Goal: Task Accomplishment & Management: Complete application form

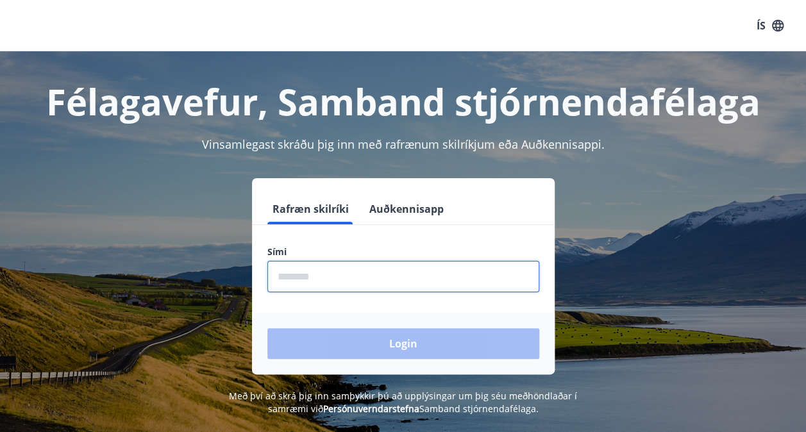
click at [394, 282] on input "phone" at bounding box center [403, 276] width 272 height 31
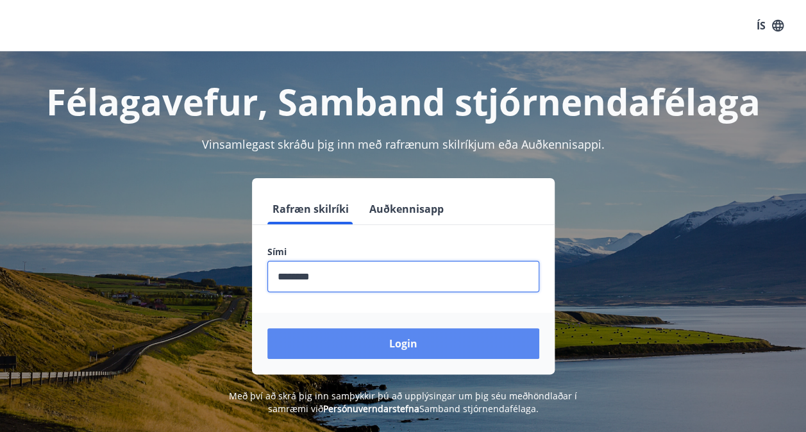
type input "********"
click at [378, 340] on button "Login" at bounding box center [403, 343] width 272 height 31
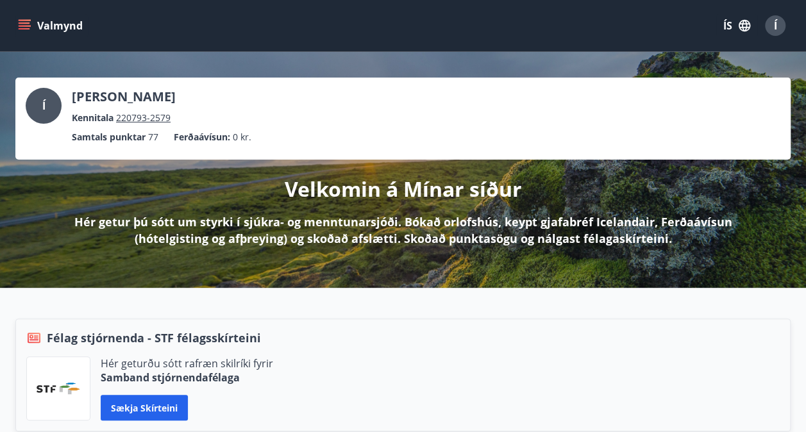
click at [17, 29] on button "Valmynd" at bounding box center [51, 25] width 72 height 23
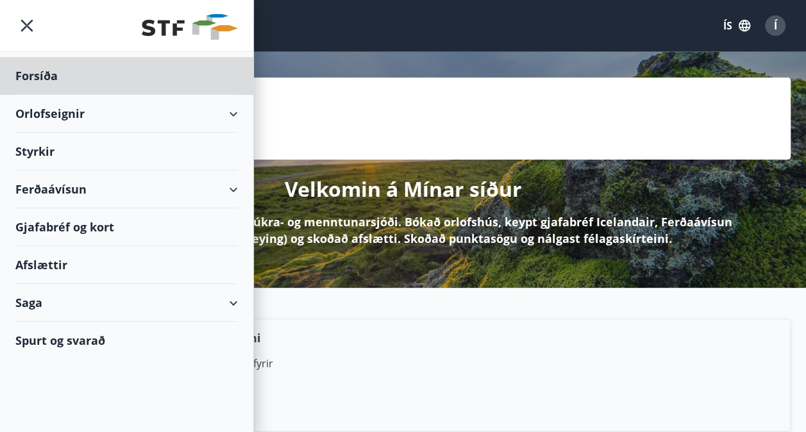
click at [46, 144] on div "Styrkir" at bounding box center [126, 152] width 222 height 38
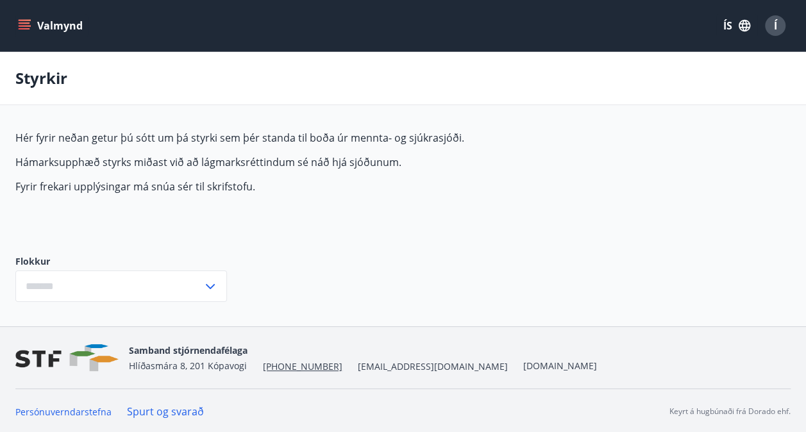
type input "***"
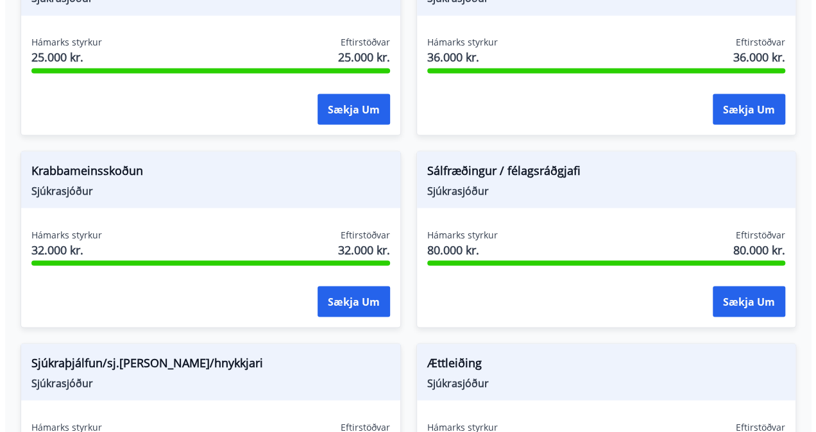
scroll to position [1134, 0]
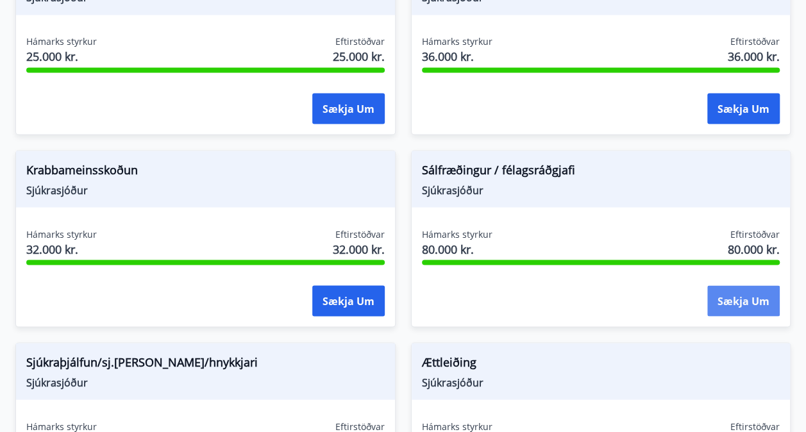
click at [725, 297] on button "Sækja um" at bounding box center [743, 300] width 72 height 31
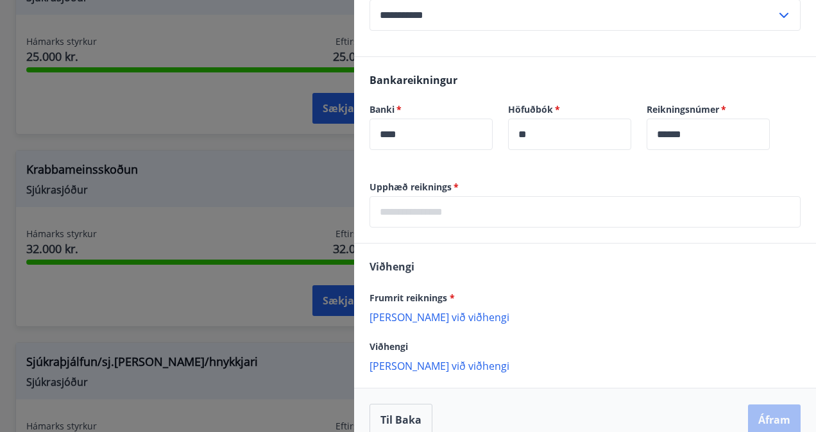
scroll to position [330, 0]
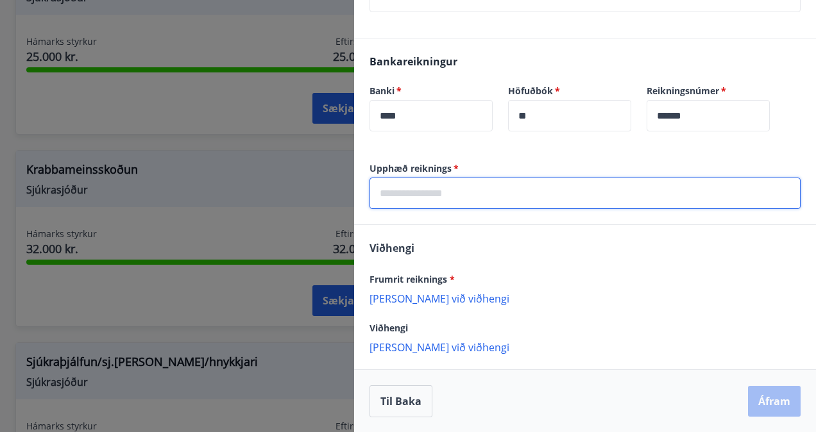
click at [426, 191] on input "text" at bounding box center [584, 193] width 431 height 31
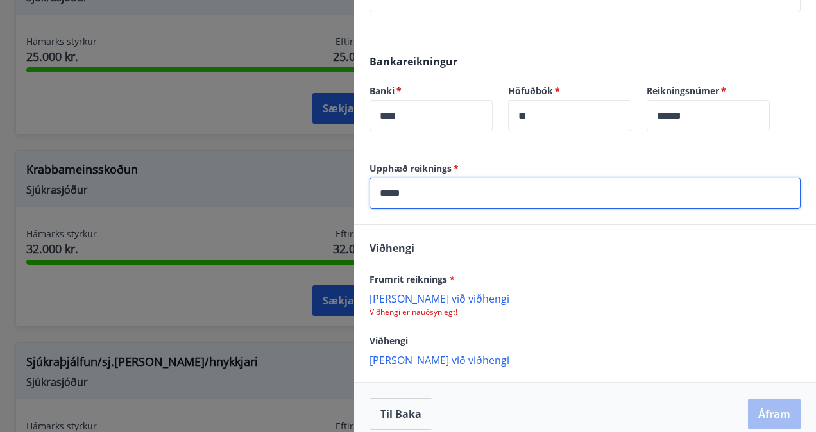
type input "*****"
click at [432, 295] on p "Bæta við viðhengi" at bounding box center [584, 298] width 431 height 13
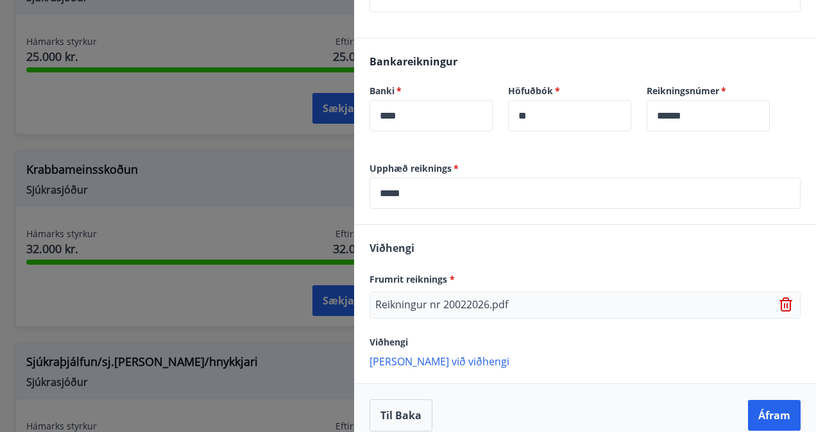
scroll to position [343, 0]
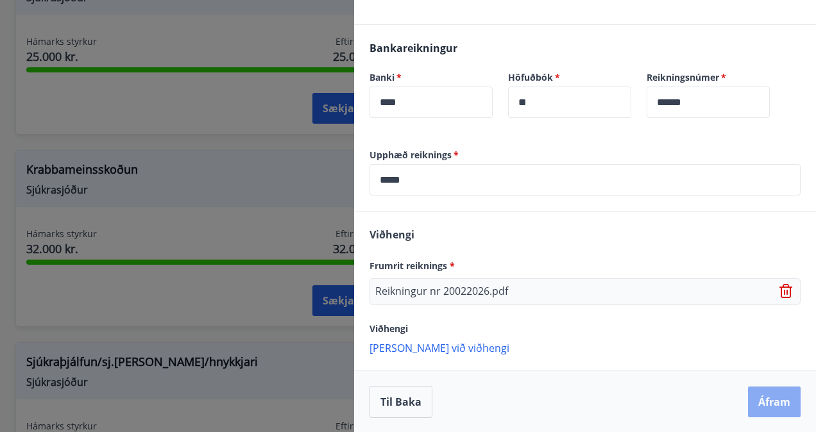
click at [780, 405] on button "Áfram" at bounding box center [774, 402] width 53 height 31
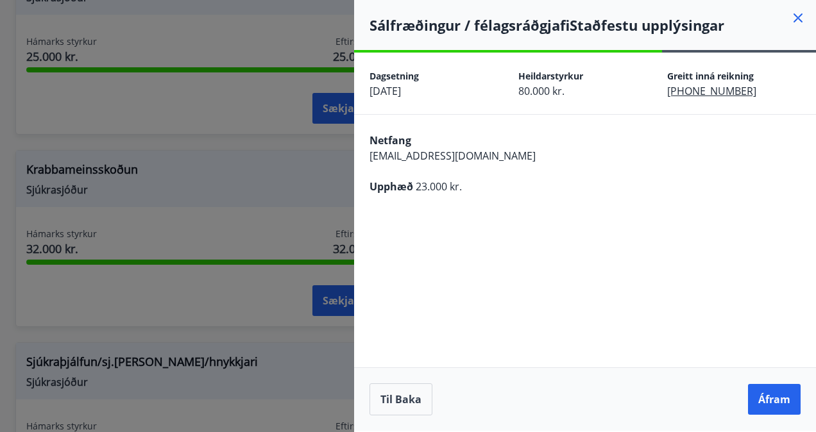
drag, startPoint x: 780, startPoint y: 405, endPoint x: 491, endPoint y: 344, distance: 295.5
click at [491, 344] on div "**********" at bounding box center [585, 242] width 462 height 378
click at [784, 406] on button "Áfram" at bounding box center [774, 399] width 53 height 31
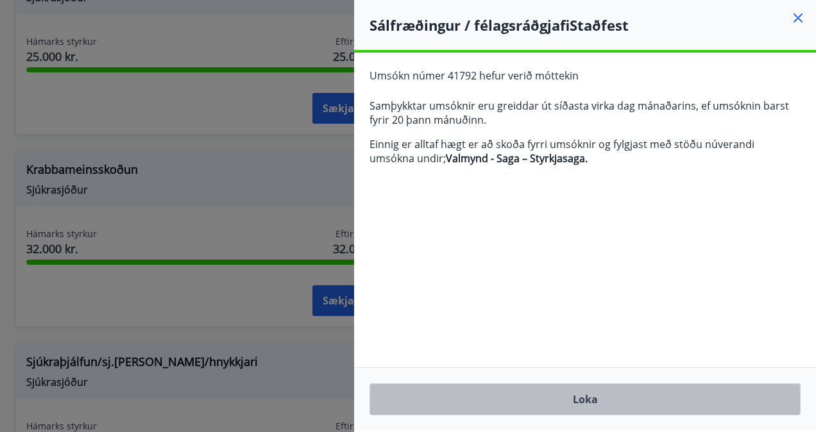
click at [592, 405] on button "Loka" at bounding box center [584, 399] width 431 height 32
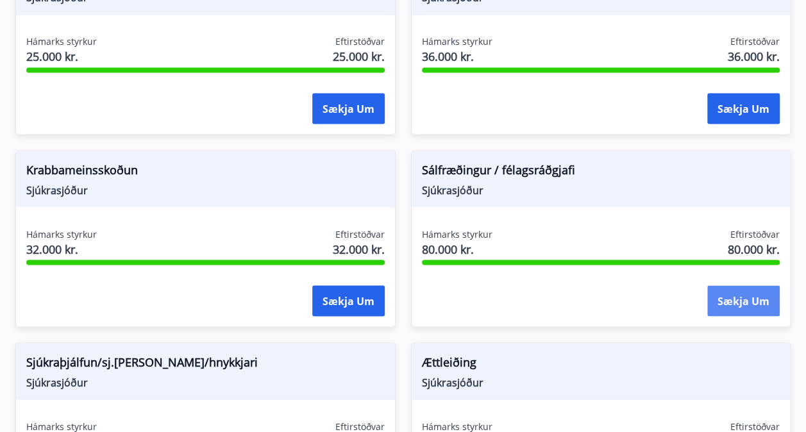
click at [713, 296] on button "Sækja um" at bounding box center [743, 300] width 72 height 31
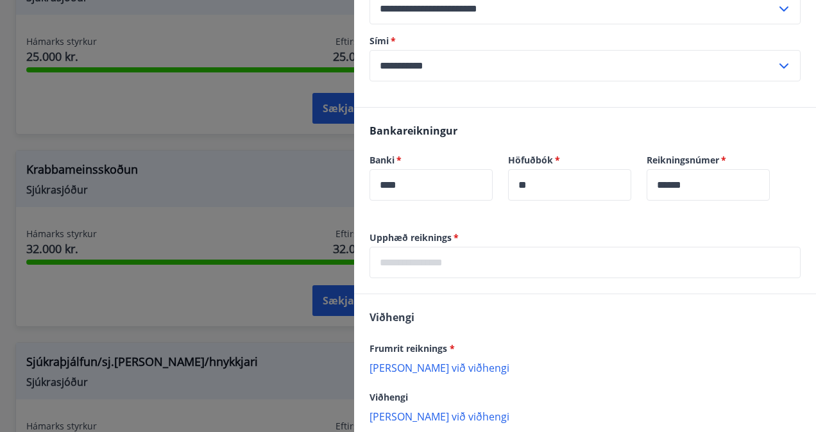
scroll to position [280, 0]
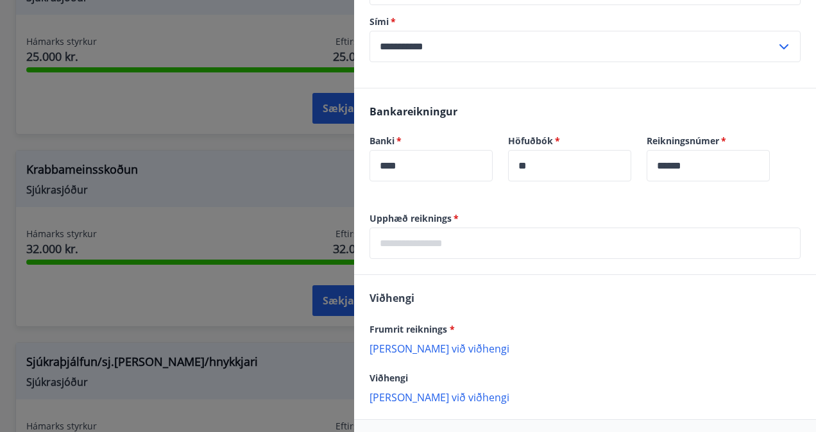
click at [446, 239] on input "text" at bounding box center [584, 243] width 431 height 31
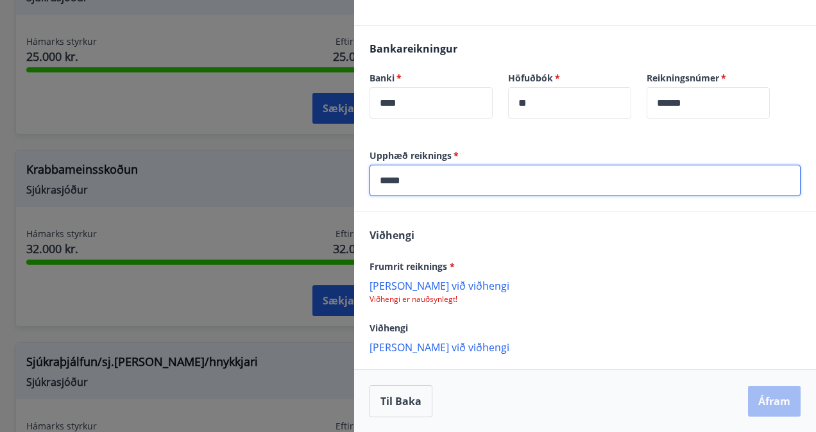
scroll to position [342, 0]
type input "*****"
click at [425, 285] on p "Bæta við viðhengi" at bounding box center [584, 286] width 431 height 13
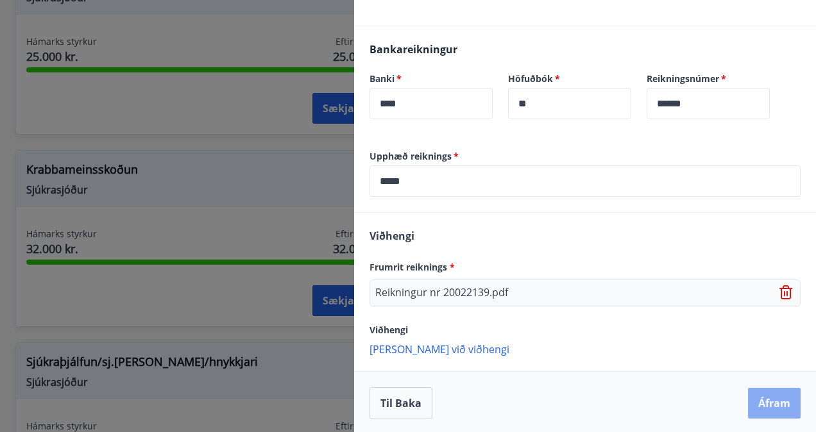
click at [764, 403] on button "Áfram" at bounding box center [774, 403] width 53 height 31
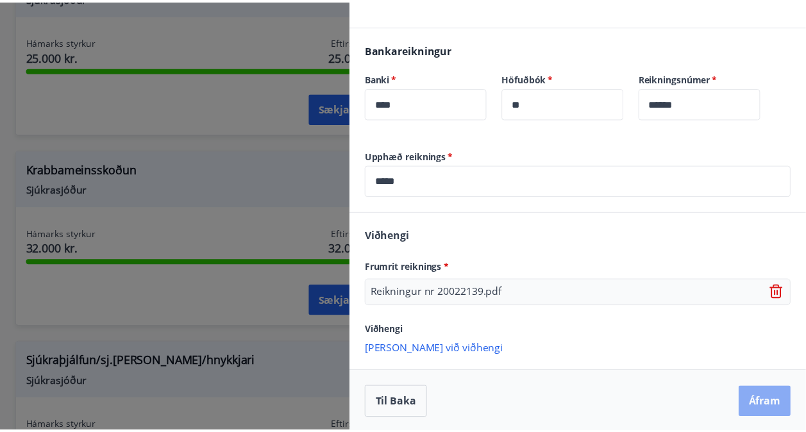
scroll to position [0, 0]
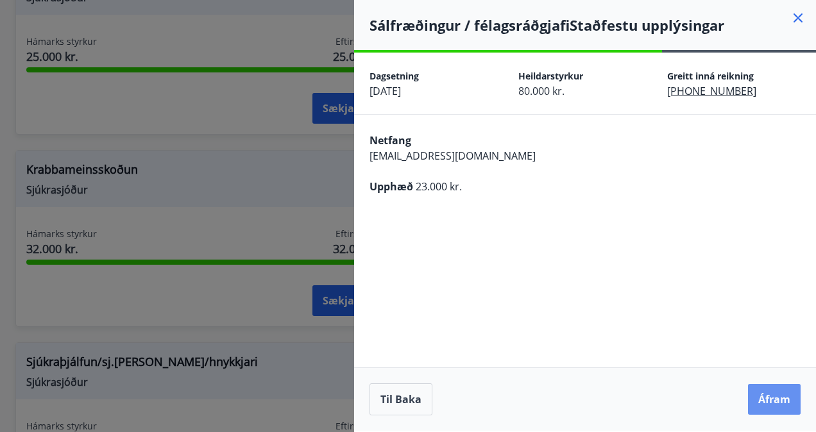
click at [764, 403] on button "Áfram" at bounding box center [774, 399] width 53 height 31
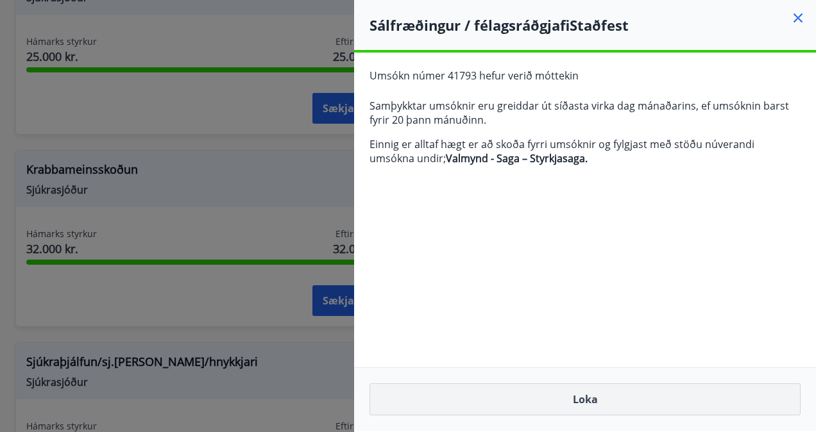
click at [626, 407] on button "Loka" at bounding box center [584, 399] width 431 height 32
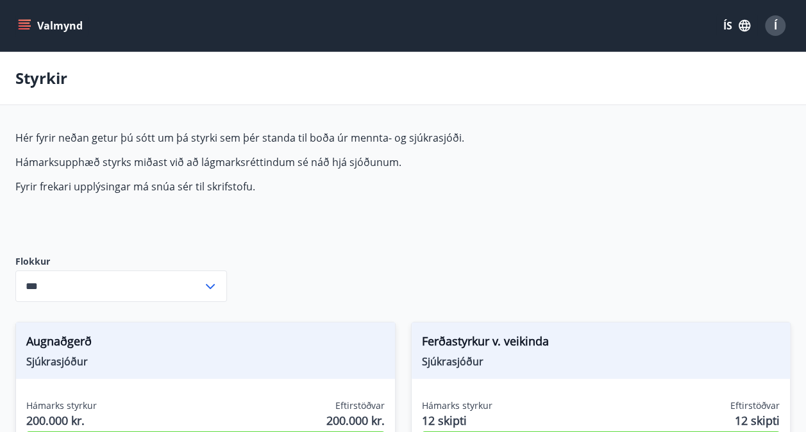
click at [23, 30] on icon "menu" at bounding box center [24, 25] width 13 height 13
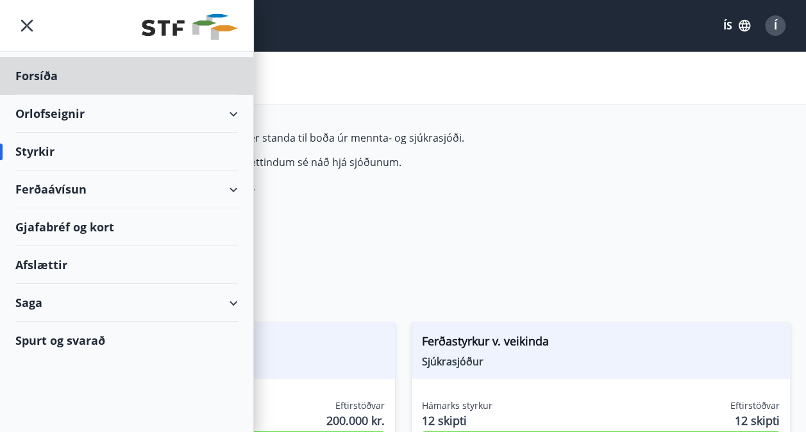
click at [113, 147] on div "Styrkir" at bounding box center [126, 152] width 222 height 38
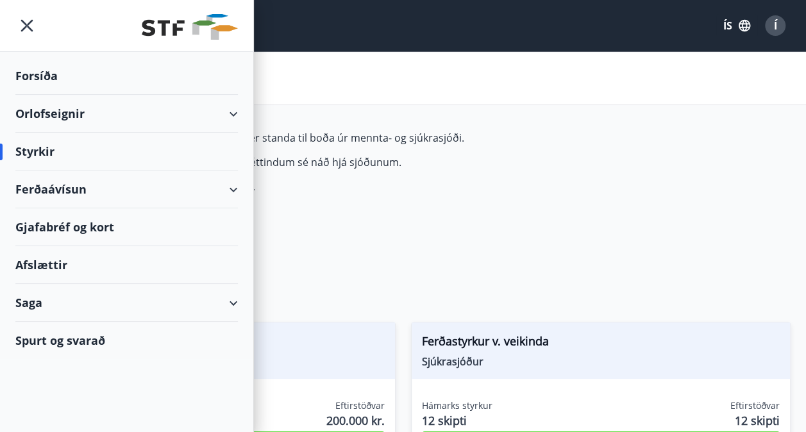
click at [46, 159] on div "Styrkir" at bounding box center [126, 152] width 222 height 38
click at [21, 24] on icon "menu" at bounding box center [26, 25] width 23 height 23
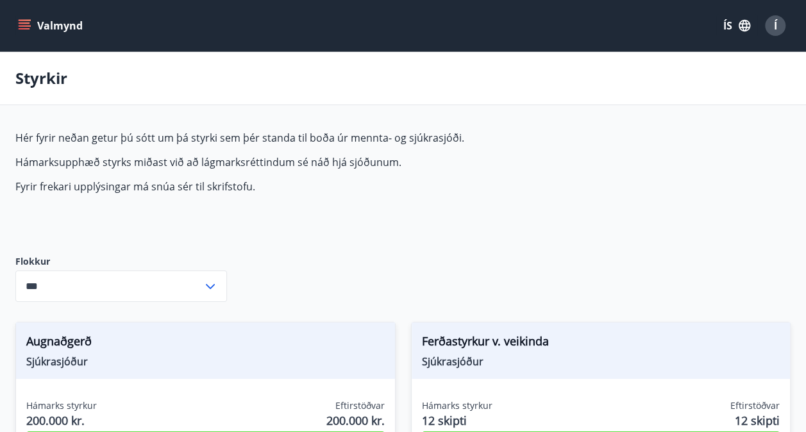
click at [46, 23] on button "Valmynd" at bounding box center [51, 25] width 72 height 23
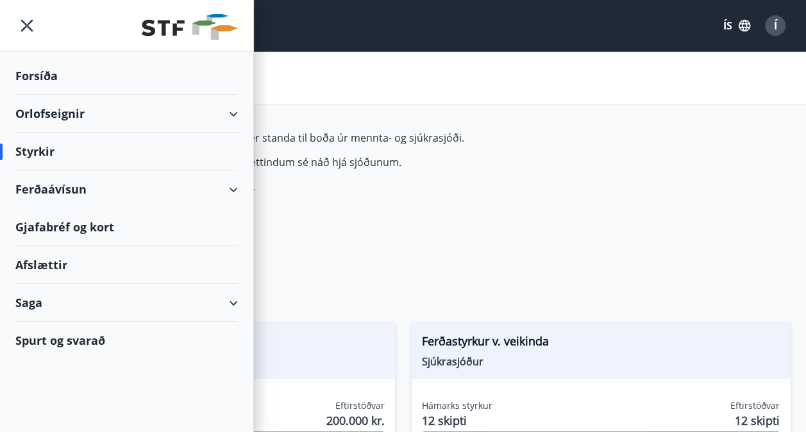
click at [248, 313] on div "Saga" at bounding box center [126, 303] width 253 height 38
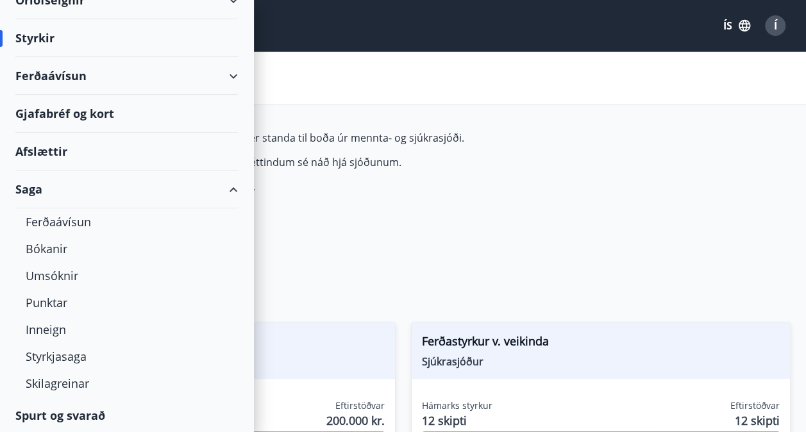
scroll to position [113, 0]
click at [66, 280] on div "Umsóknir" at bounding box center [127, 276] width 202 height 27
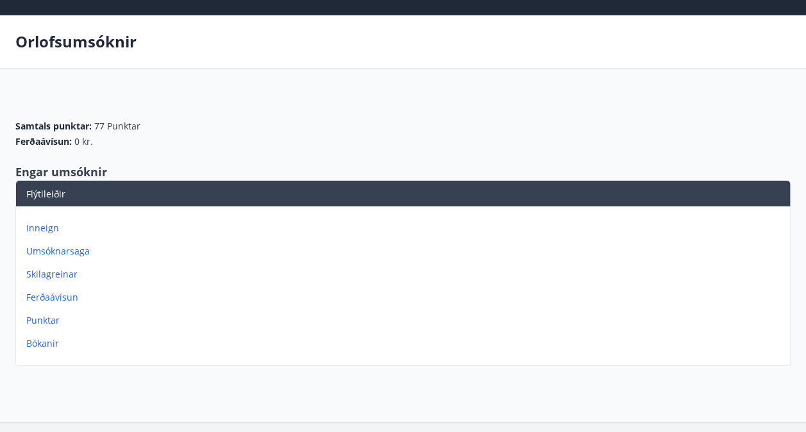
scroll to position [32, 0]
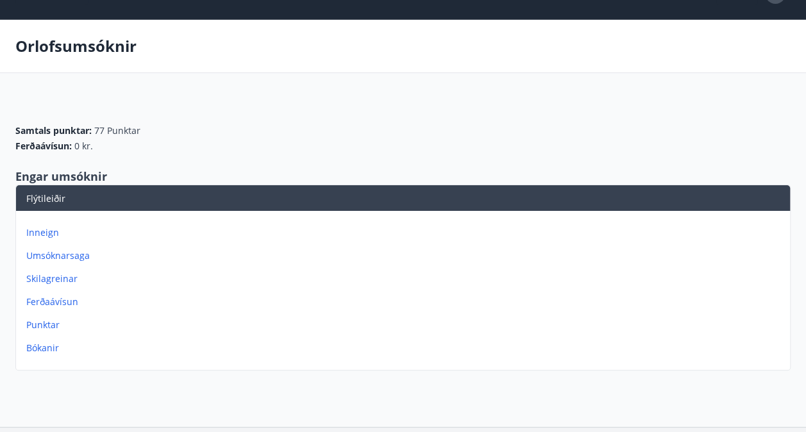
click at [65, 260] on p "Umsóknarsaga" at bounding box center [405, 255] width 759 height 13
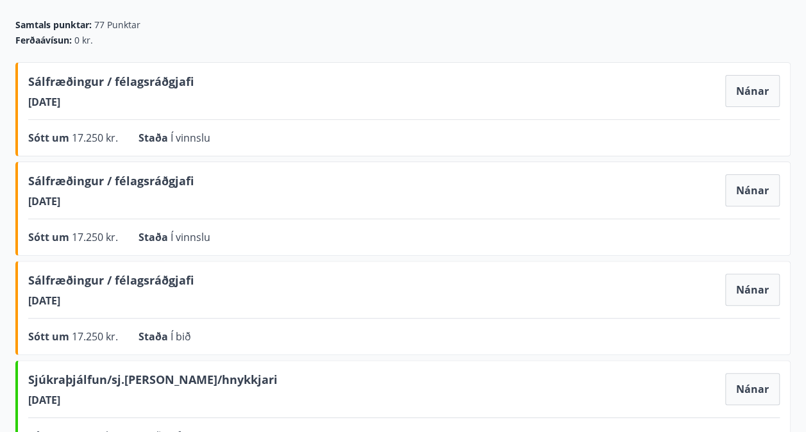
scroll to position [113, 0]
click at [737, 287] on button "Nánar" at bounding box center [752, 289] width 55 height 32
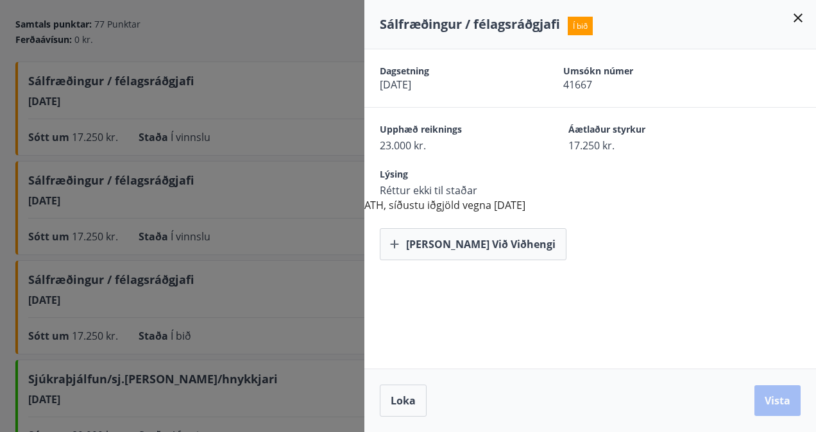
click at [299, 215] on div at bounding box center [408, 216] width 816 height 432
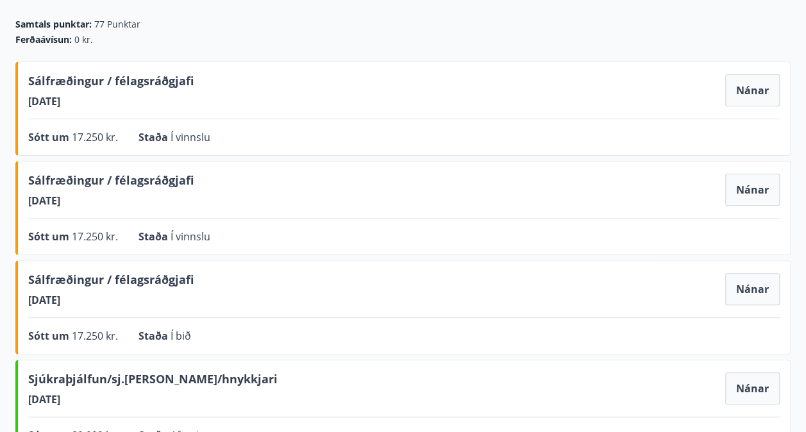
scroll to position [0, 0]
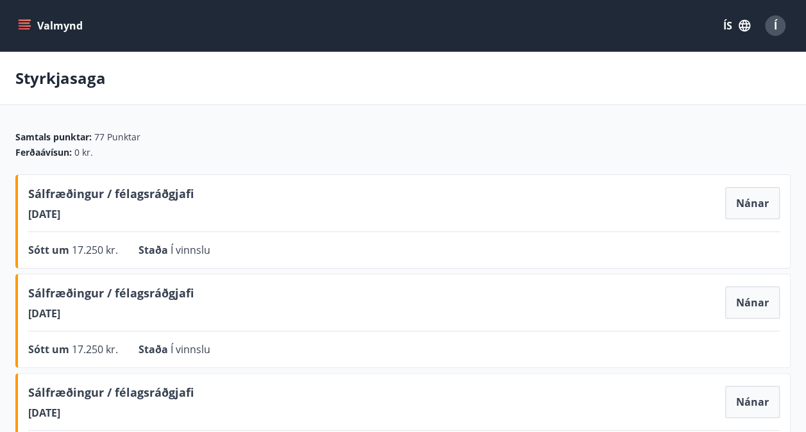
click at [22, 29] on icon "menu" at bounding box center [25, 28] width 12 height 1
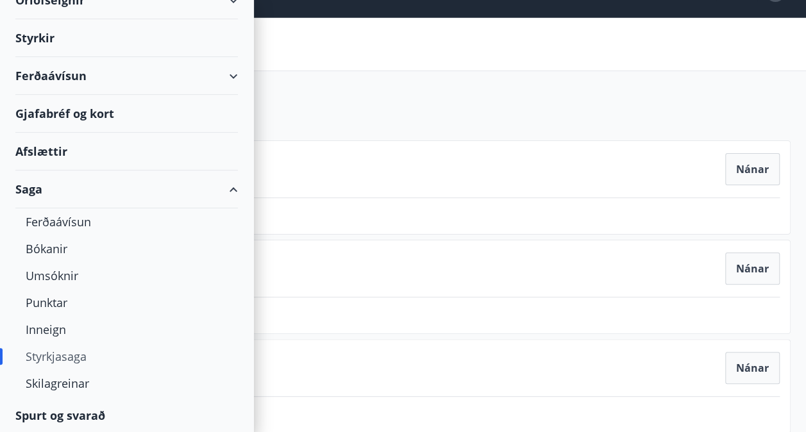
scroll to position [35, 0]
click at [65, 415] on div "Spurt og svarað" at bounding box center [126, 415] width 222 height 37
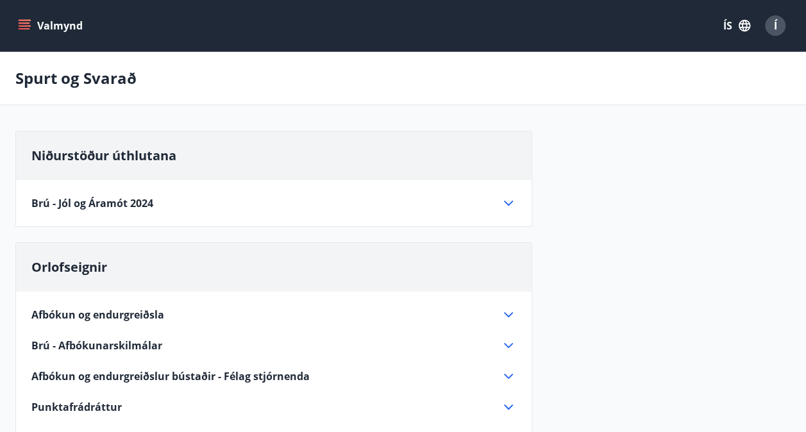
click at [48, 18] on button "Valmynd" at bounding box center [51, 25] width 72 height 23
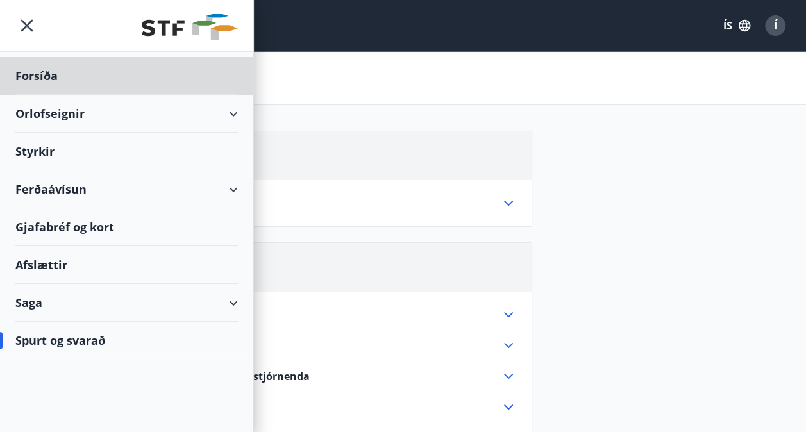
click at [6, 148] on div "Styrkir" at bounding box center [126, 152] width 253 height 38
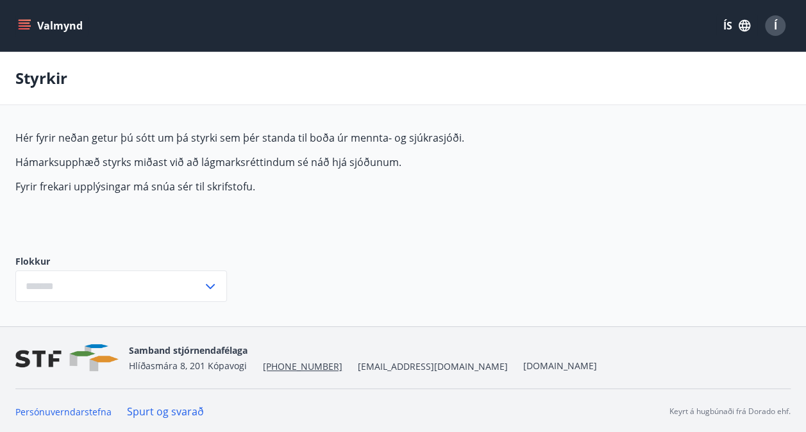
type input "***"
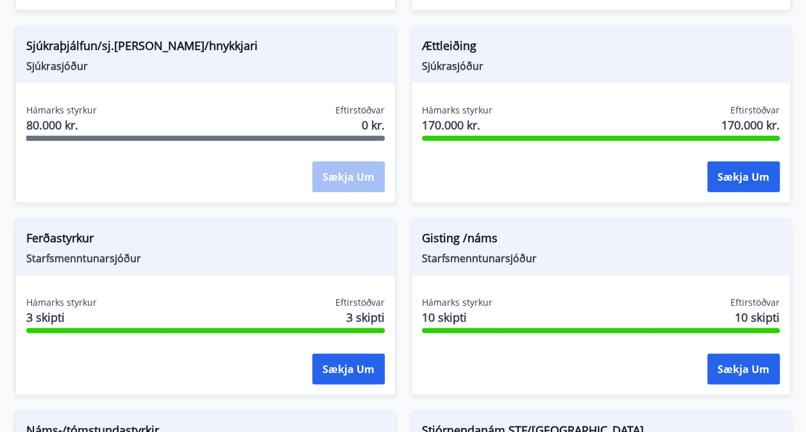
scroll to position [1724, 0]
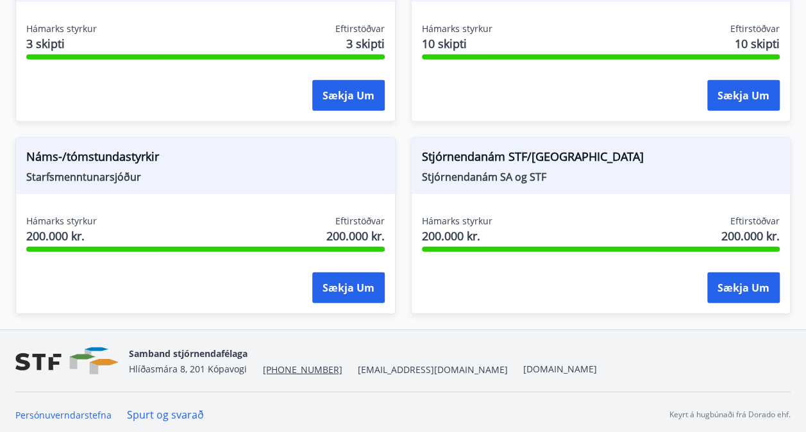
click at [158, 408] on link "Spurt og svarað" at bounding box center [165, 415] width 77 height 14
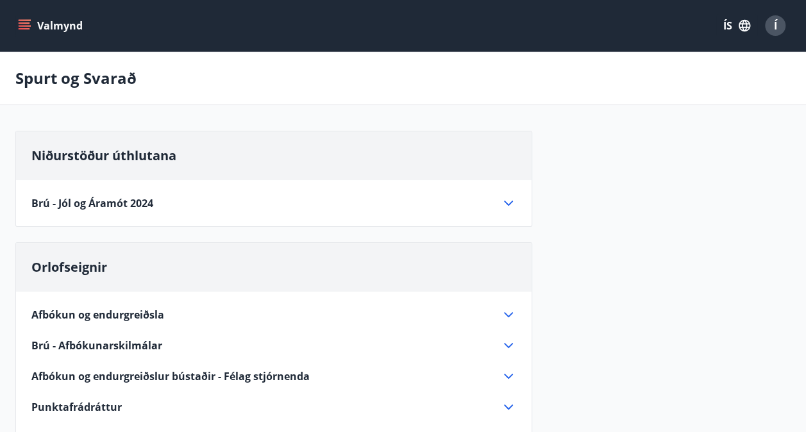
click at [28, 28] on icon "menu" at bounding box center [25, 28] width 12 height 1
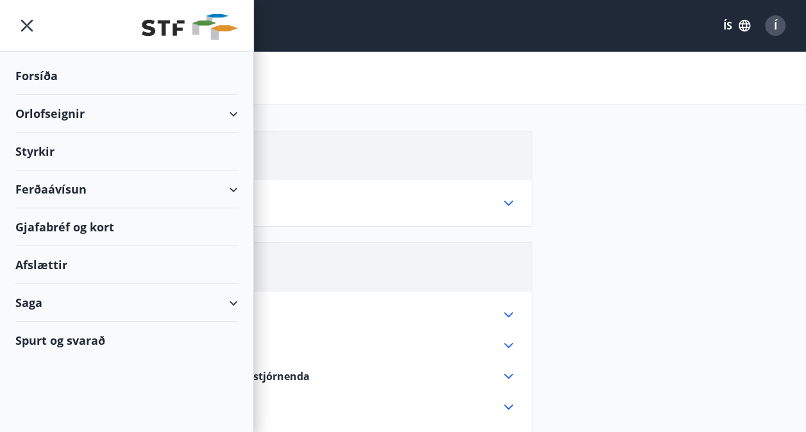
click at [31, 308] on div "Saga" at bounding box center [126, 303] width 222 height 38
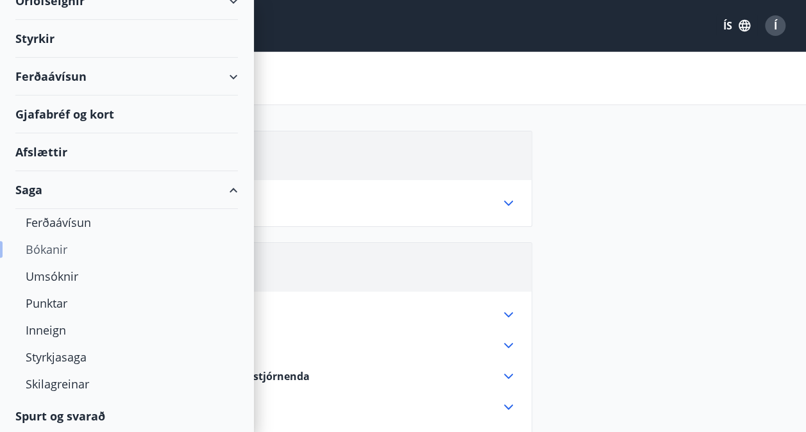
scroll to position [113, 0]
click at [71, 361] on div "Styrkjasaga" at bounding box center [127, 356] width 202 height 27
